Goal: Information Seeking & Learning: Learn about a topic

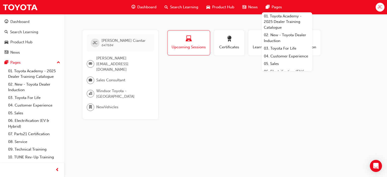
click at [182, 66] on div "Profile Upcoming Sessions Certificates Learning History Subscription [PERSON_NA…" at bounding box center [267, 74] width 202 height 89
click at [184, 6] on span "Search Learning" at bounding box center [184, 7] width 28 height 6
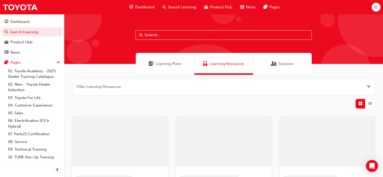
click at [199, 35] on input "text" at bounding box center [223, 35] width 176 height 10
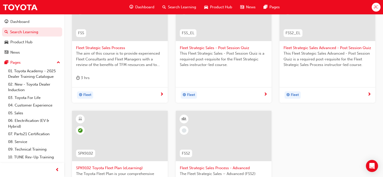
scroll to position [176, 0]
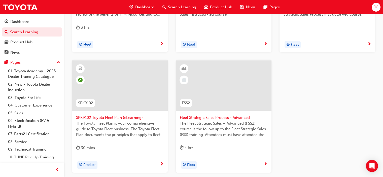
type input "fleet"
click at [102, 116] on span "SPK9102 Toyota Fleet Plan (eLearning)" at bounding box center [120, 118] width 88 height 6
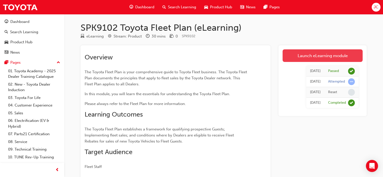
click at [307, 53] on link "Launch eLearning module" at bounding box center [323, 55] width 80 height 13
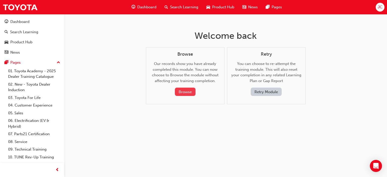
click at [185, 95] on button "Browse" at bounding box center [185, 92] width 21 height 8
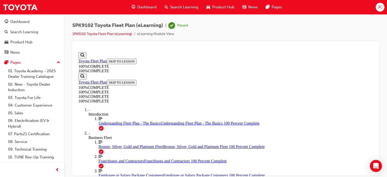
scroll to position [17, 0]
click at [124, 122] on link "Align left Three vertical lines aligned to the left Understanding Fleet Plan - …" at bounding box center [235, 120] width 274 height 9
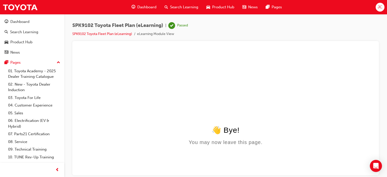
scroll to position [0, 0]
click at [121, 33] on link "SPK9102 Toyota Fleet Plan (eLearning)" at bounding box center [102, 34] width 60 height 4
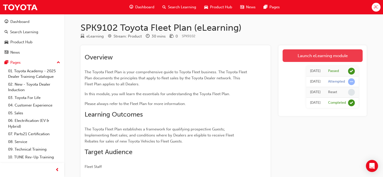
click at [329, 57] on link "Launch eLearning module" at bounding box center [323, 55] width 80 height 13
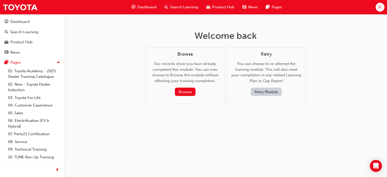
click at [263, 93] on button "Retry Module" at bounding box center [266, 92] width 31 height 8
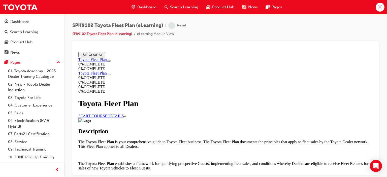
click at [107, 114] on link "START COURSE" at bounding box center [92, 116] width 29 height 4
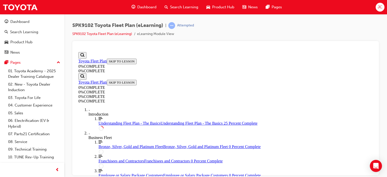
scroll to position [43, 0]
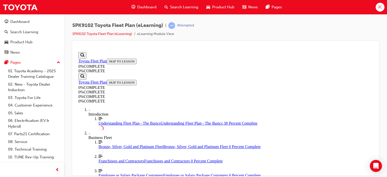
scroll to position [496, 0]
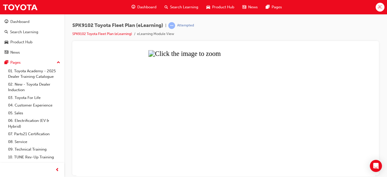
click at [233, 102] on button "Unzoom image" at bounding box center [225, 113] width 298 height 126
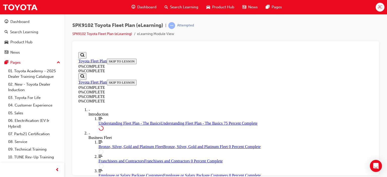
scroll to position [697, 0]
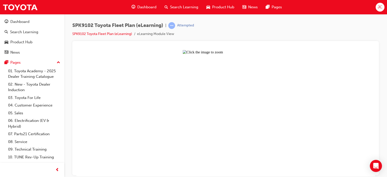
click at [217, 98] on button "Unzoom image" at bounding box center [225, 113] width 298 height 126
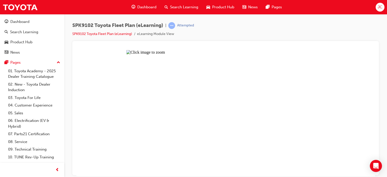
click at [258, 96] on button "Unzoom image" at bounding box center [225, 113] width 298 height 126
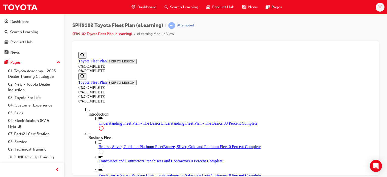
scroll to position [1131, 0]
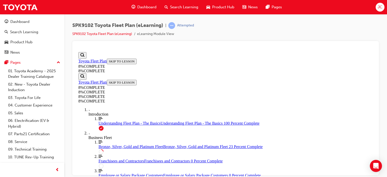
drag, startPoint x: 236, startPoint y: 112, endPoint x: 242, endPoint y: 110, distance: 6.2
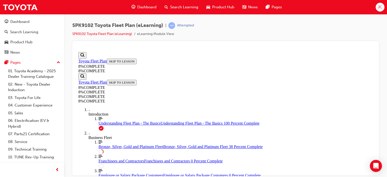
drag, startPoint x: 236, startPoint y: 65, endPoint x: 252, endPoint y: 132, distance: 69.1
drag, startPoint x: 233, startPoint y: 133, endPoint x: 250, endPoint y: 99, distance: 37.8
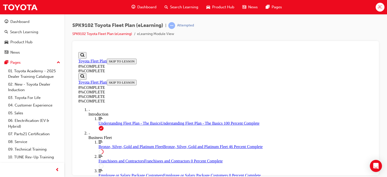
scroll to position [1053, 0]
drag, startPoint x: 239, startPoint y: 126, endPoint x: 255, endPoint y: 85, distance: 43.5
drag, startPoint x: 252, startPoint y: 126, endPoint x: 259, endPoint y: 126, distance: 7.3
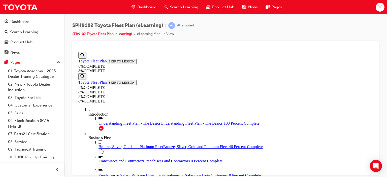
drag, startPoint x: 239, startPoint y: 114, endPoint x: 253, endPoint y: 112, distance: 14.2
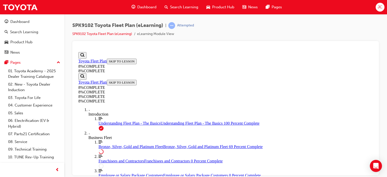
drag, startPoint x: 237, startPoint y: 106, endPoint x: 244, endPoint y: 124, distance: 20.0
drag, startPoint x: 228, startPoint y: 94, endPoint x: 241, endPoint y: 94, distance: 13.1
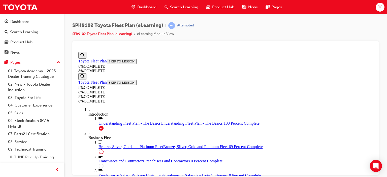
drag, startPoint x: 239, startPoint y: 121, endPoint x: 255, endPoint y: 119, distance: 15.8
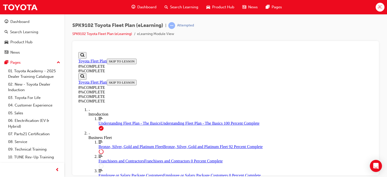
click at [110, 159] on span "Franchisees and Contractors" at bounding box center [121, 161] width 46 height 4
drag, startPoint x: 128, startPoint y: 90, endPoint x: 119, endPoint y: 93, distance: 9.5
click at [128, 144] on div "Bronze, Silver, Gold and Platinum Fleet Bronze, Silver, Gold and Platinum Fleet…" at bounding box center [235, 146] width 274 height 5
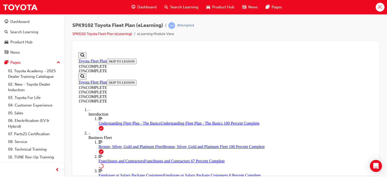
scroll to position [227, 0]
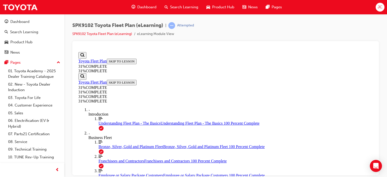
drag, startPoint x: 278, startPoint y: 137, endPoint x: 275, endPoint y: 137, distance: 2.6
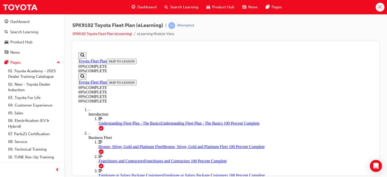
scroll to position [233, 0]
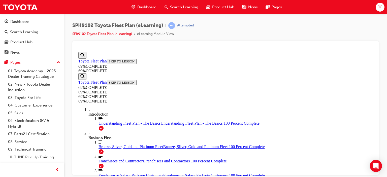
scroll to position [1774, 0]
drag, startPoint x: 250, startPoint y: 134, endPoint x: 249, endPoint y: 127, distance: 7.5
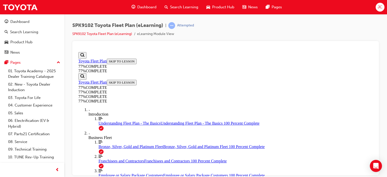
scroll to position [18, 0]
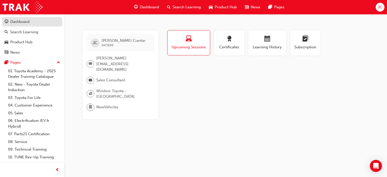
click at [16, 23] on div "Dashboard" at bounding box center [19, 22] width 19 height 6
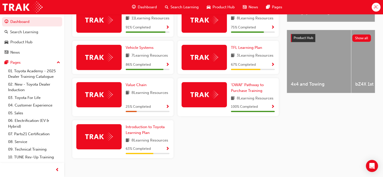
scroll to position [195, 0]
